Goal: Information Seeking & Learning: Learn about a topic

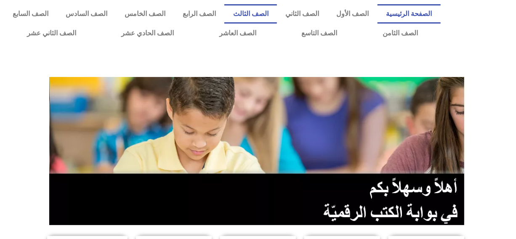
click at [273, 11] on link "الصف الثالث" at bounding box center [250, 13] width 53 height 19
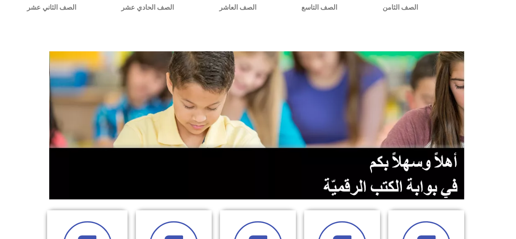
scroll to position [296, 0]
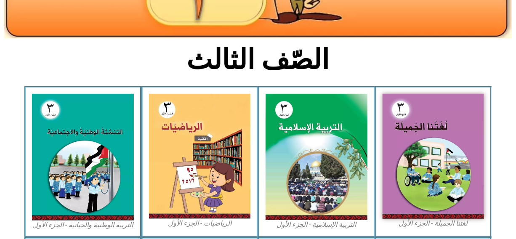
scroll to position [236, 0]
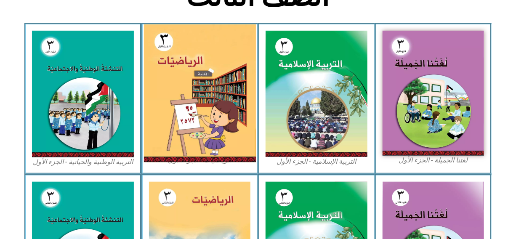
click at [176, 120] on img at bounding box center [200, 93] width 112 height 138
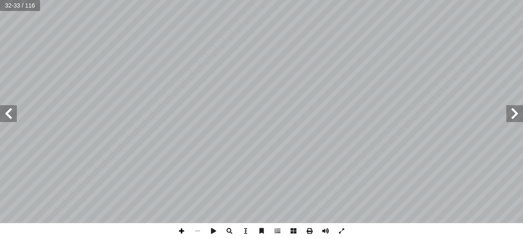
click at [182, 235] on span at bounding box center [182, 231] width 16 height 16
click at [219, 77] on html "الصفحة الرئيسية الصف الأول الصف الثاني الصف الثالث الصف الرابع الصف الخامس الصف…" at bounding box center [261, 38] width 523 height 77
